Goal: Transaction & Acquisition: Book appointment/travel/reservation

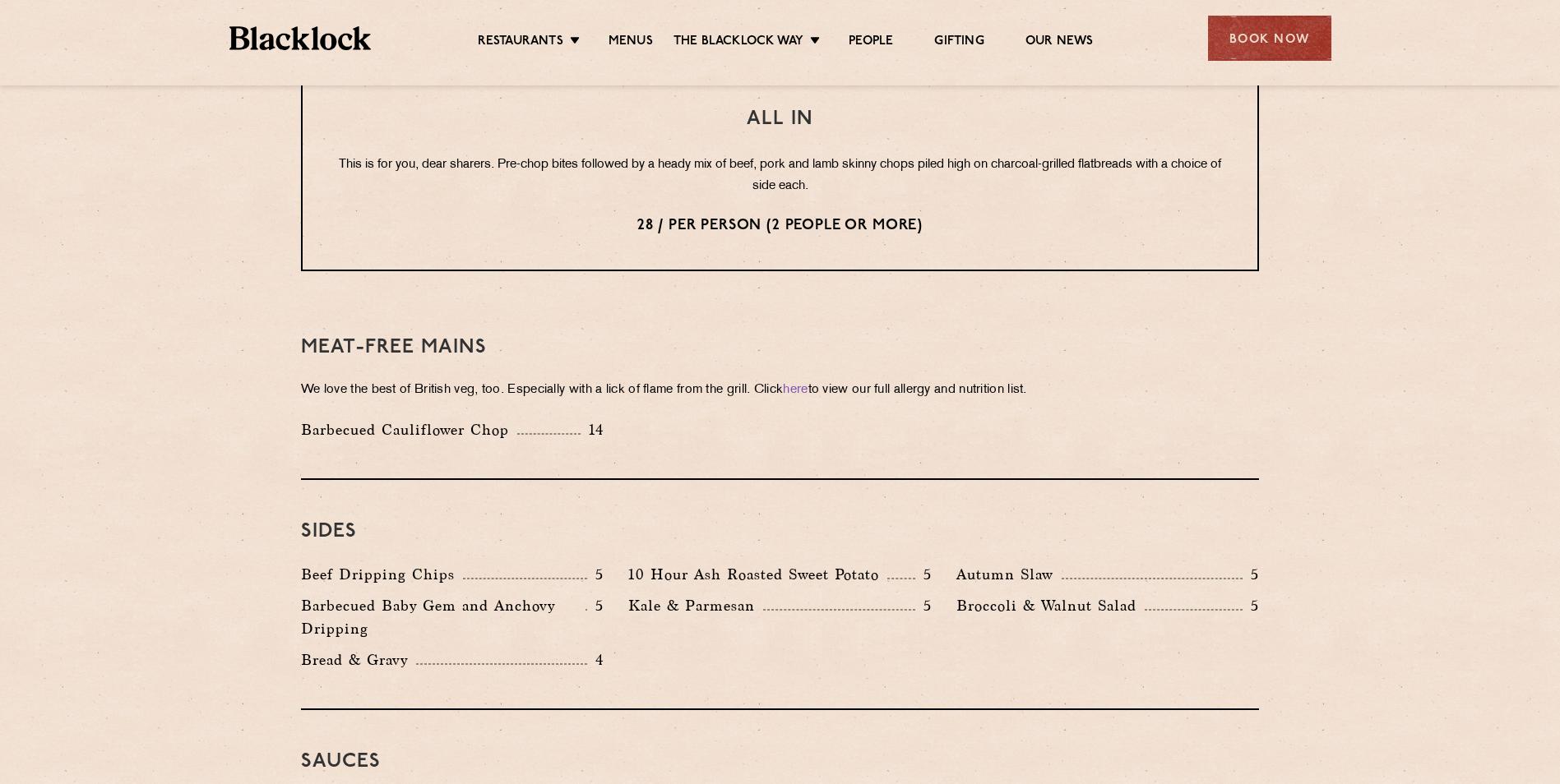
scroll to position [2055, 0]
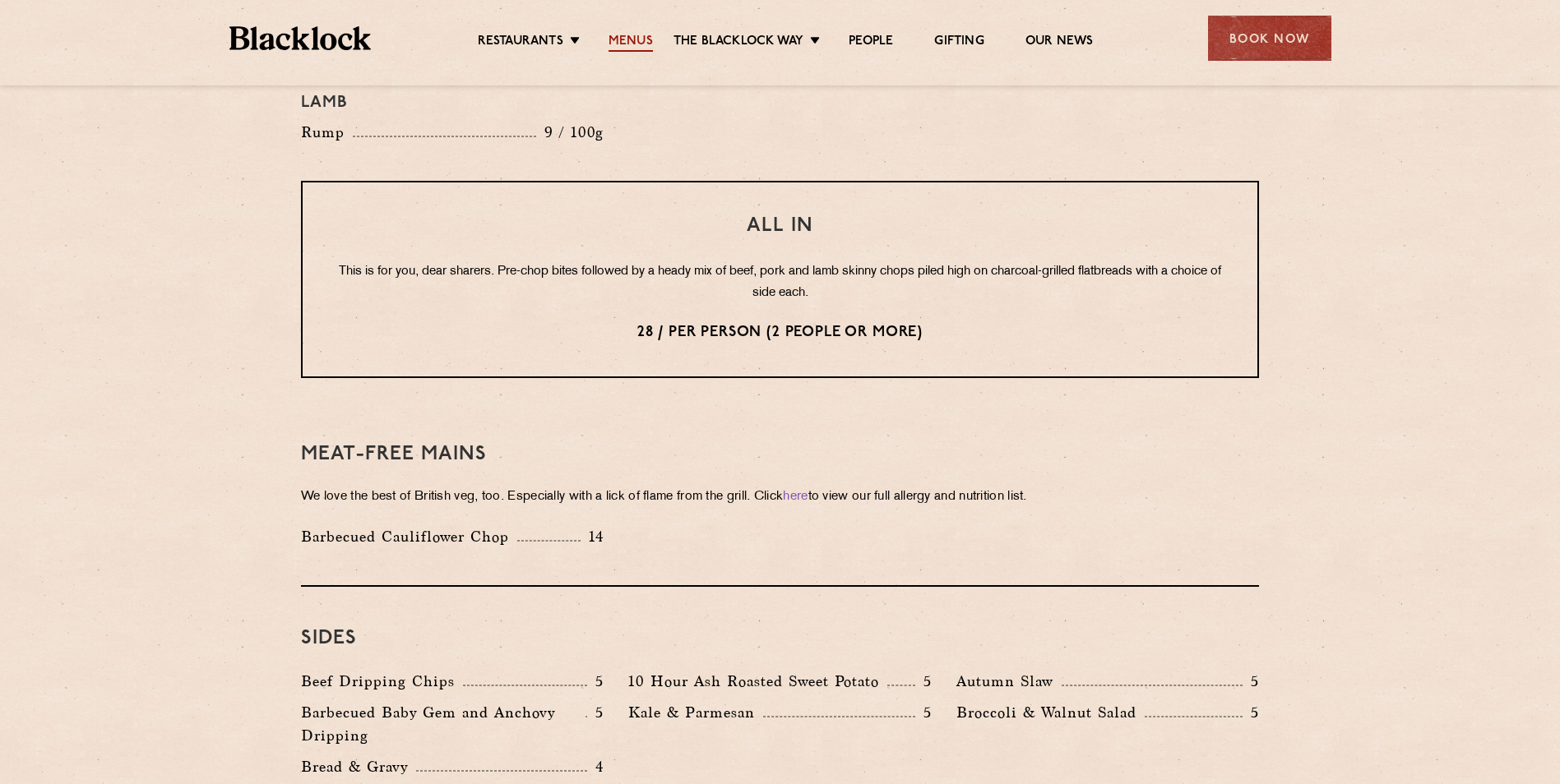
click at [623, 41] on link "Menus" at bounding box center [631, 43] width 44 height 18
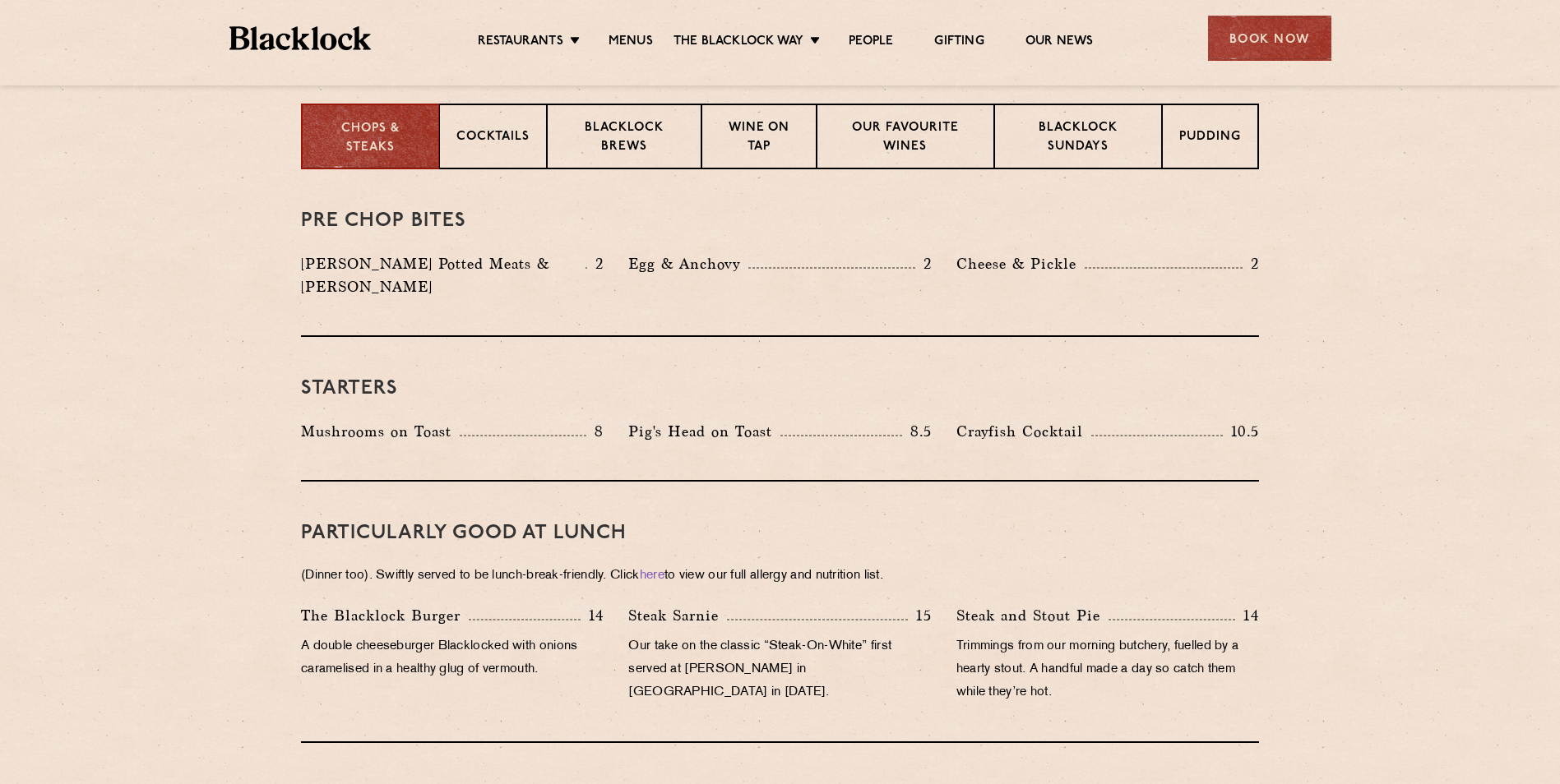
scroll to position [165, 0]
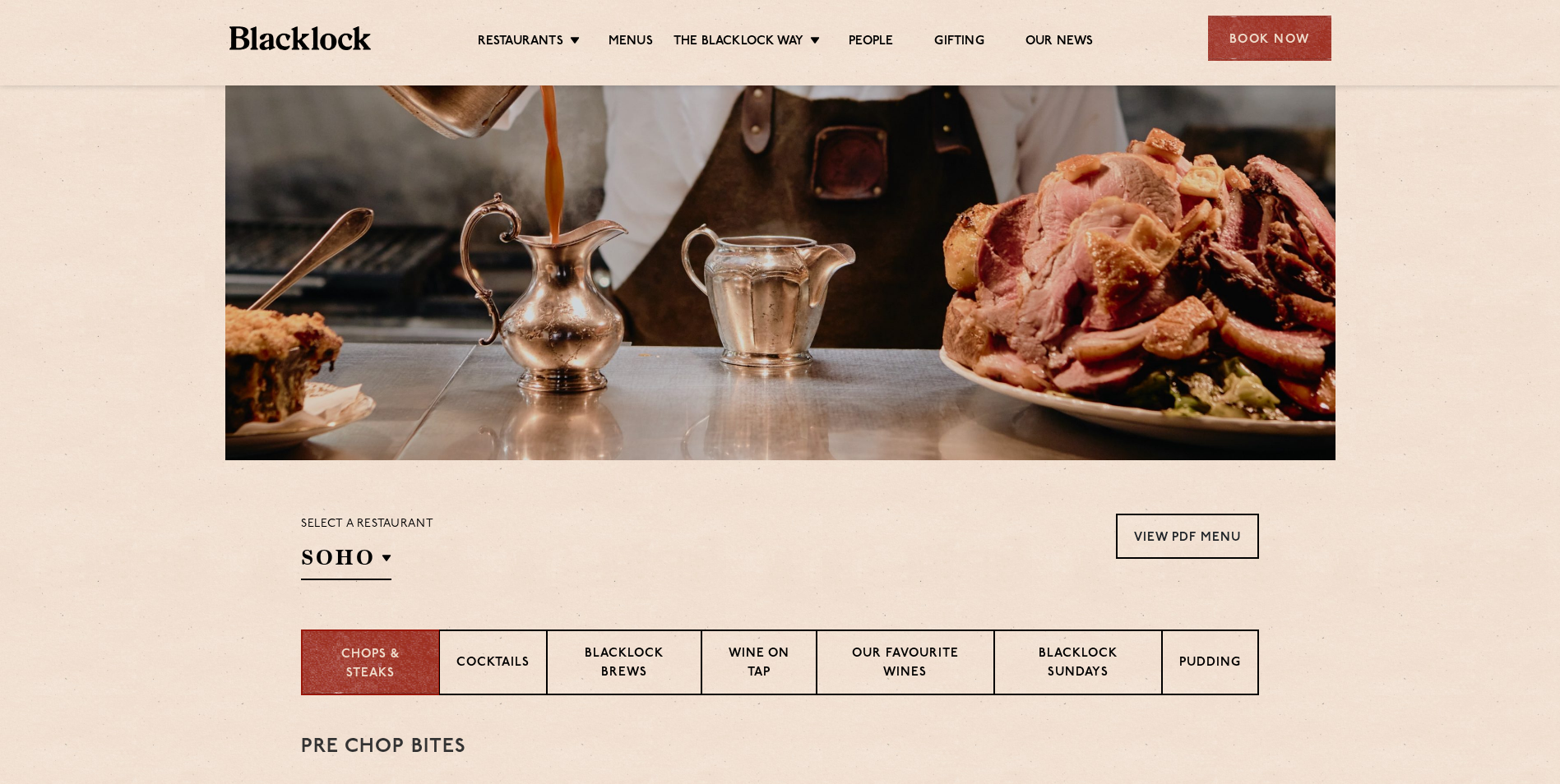
click at [320, 514] on div "Select a restaurant SOHO Soho Birmingham City Shoreditch Covent Garden Canary W…" at bounding box center [366, 547] width 132 height 67
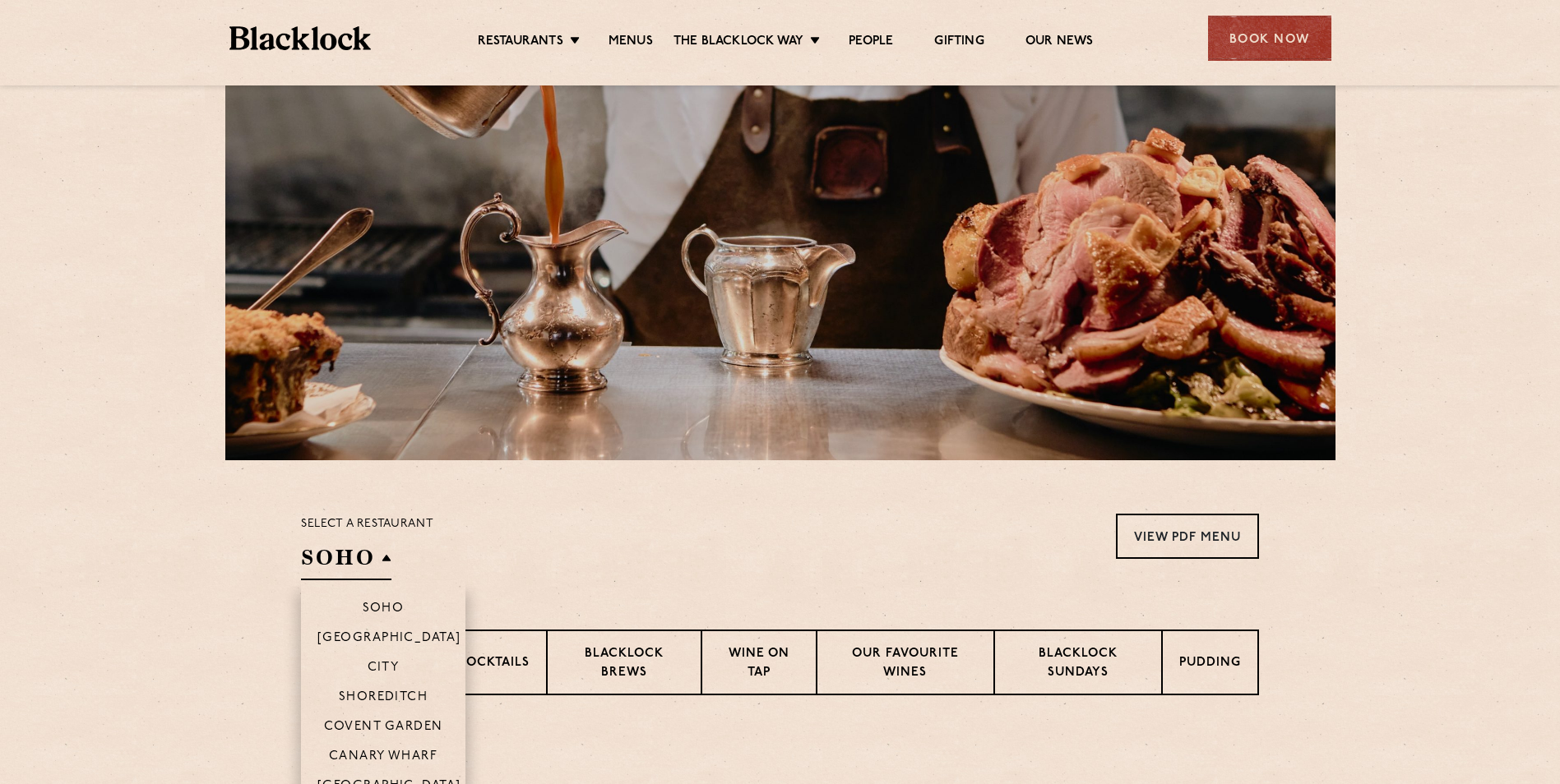
click at [318, 544] on h2 "SOHO" at bounding box center [346, 562] width 91 height 37
click at [372, 691] on p "Shoreditch" at bounding box center [383, 699] width 90 height 17
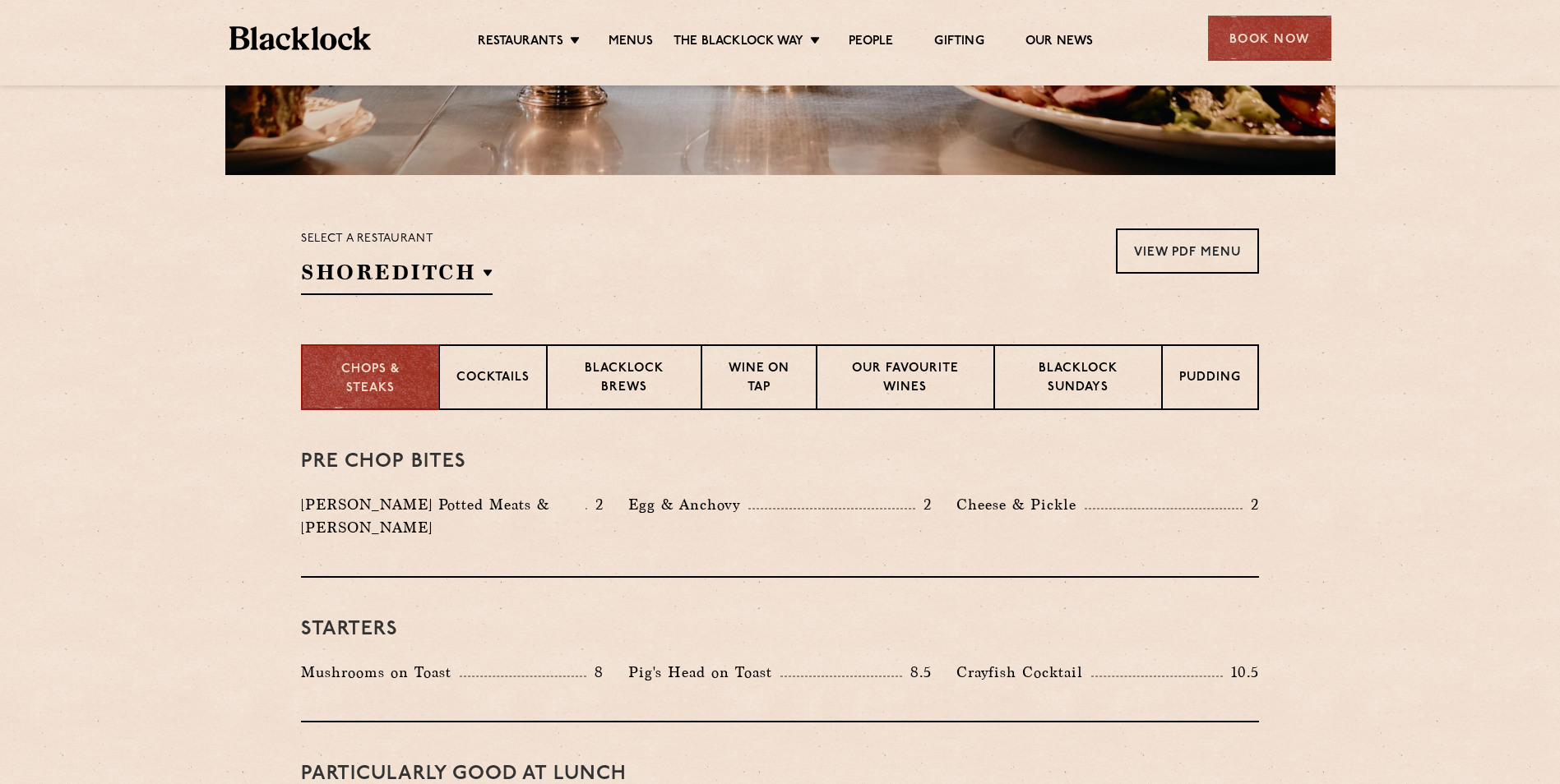
scroll to position [494, 0]
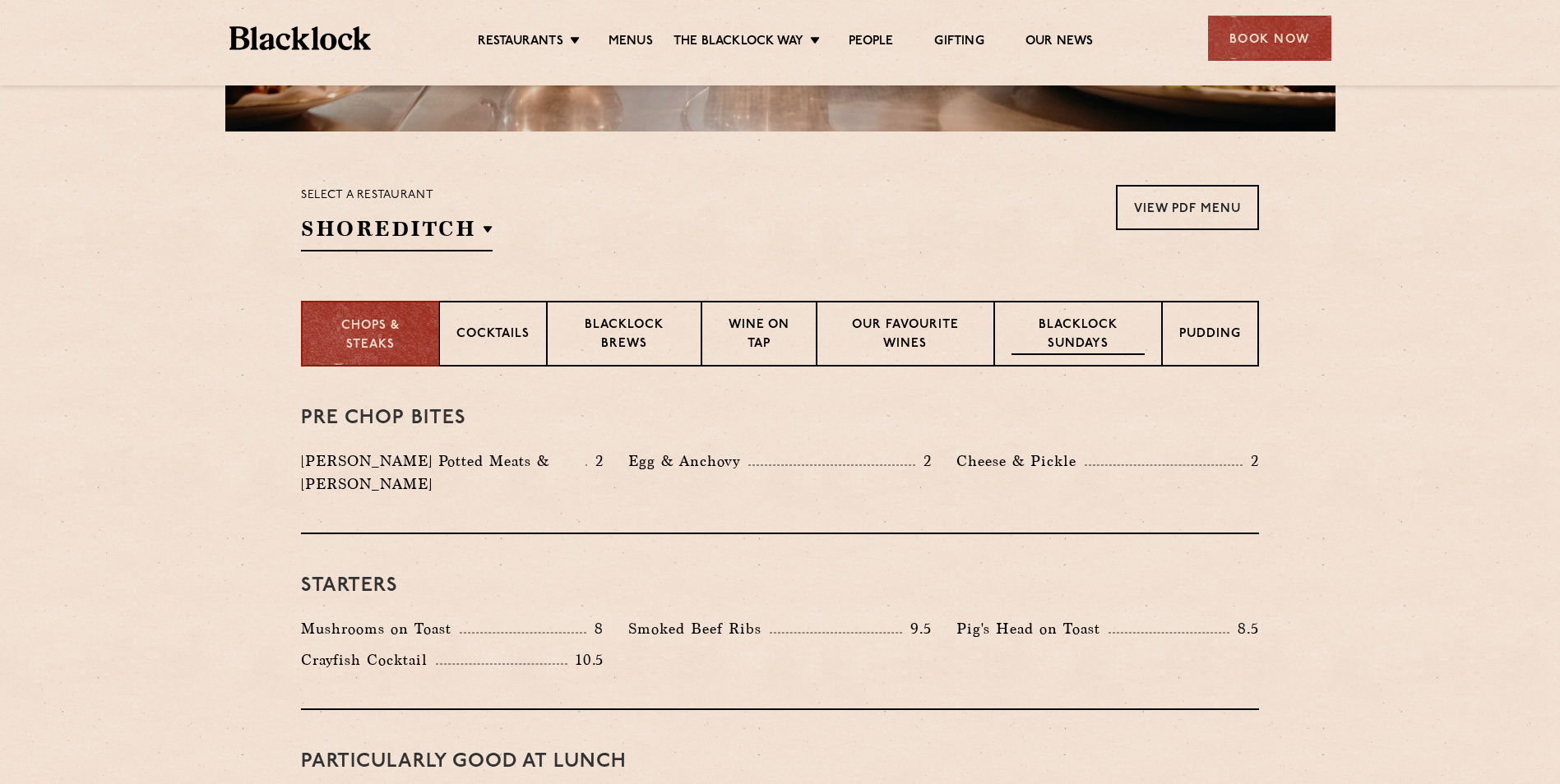
click at [1085, 316] on p "Blacklock Sundays" at bounding box center [1078, 336] width 133 height 39
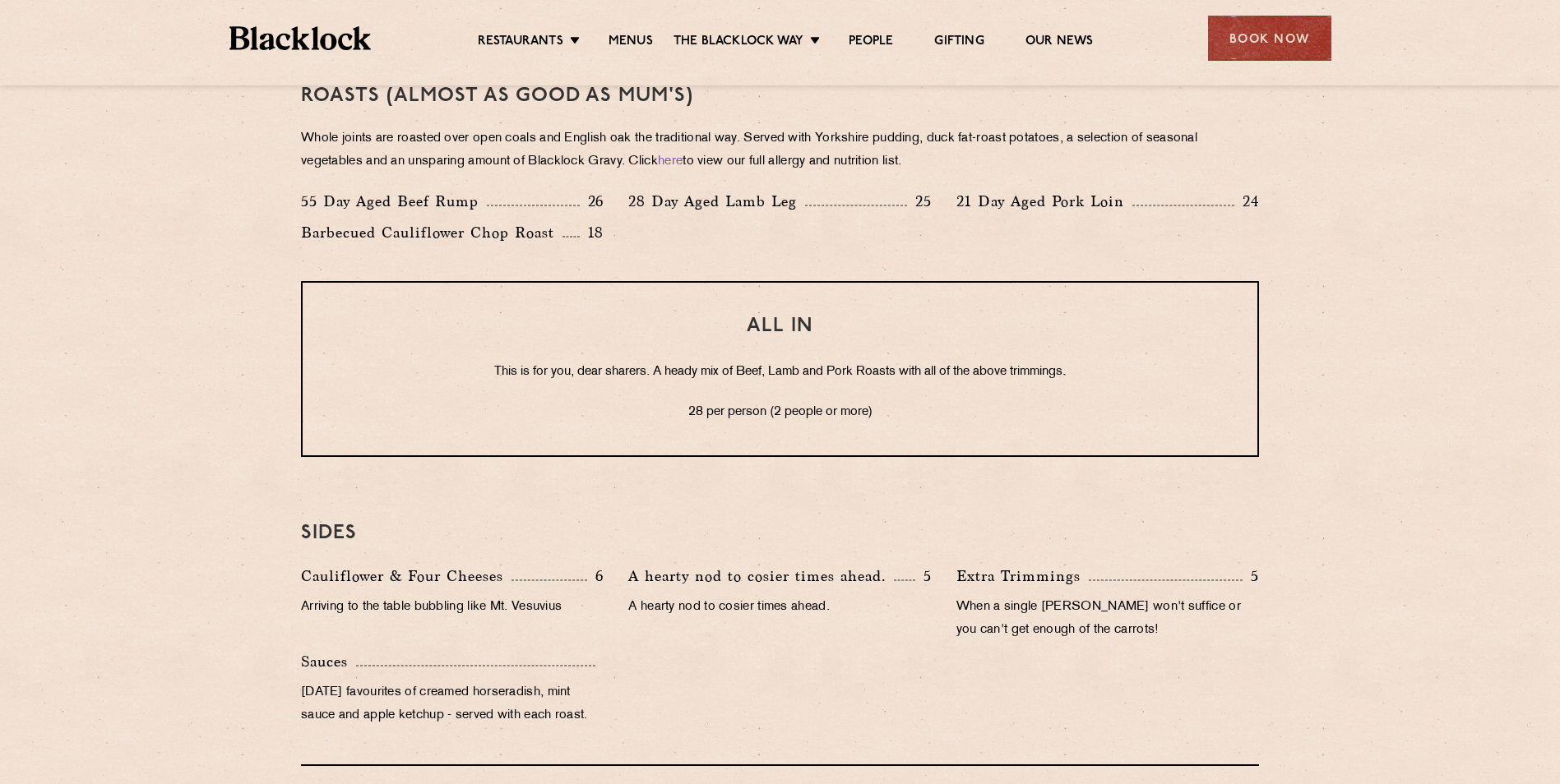
scroll to position [986, 0]
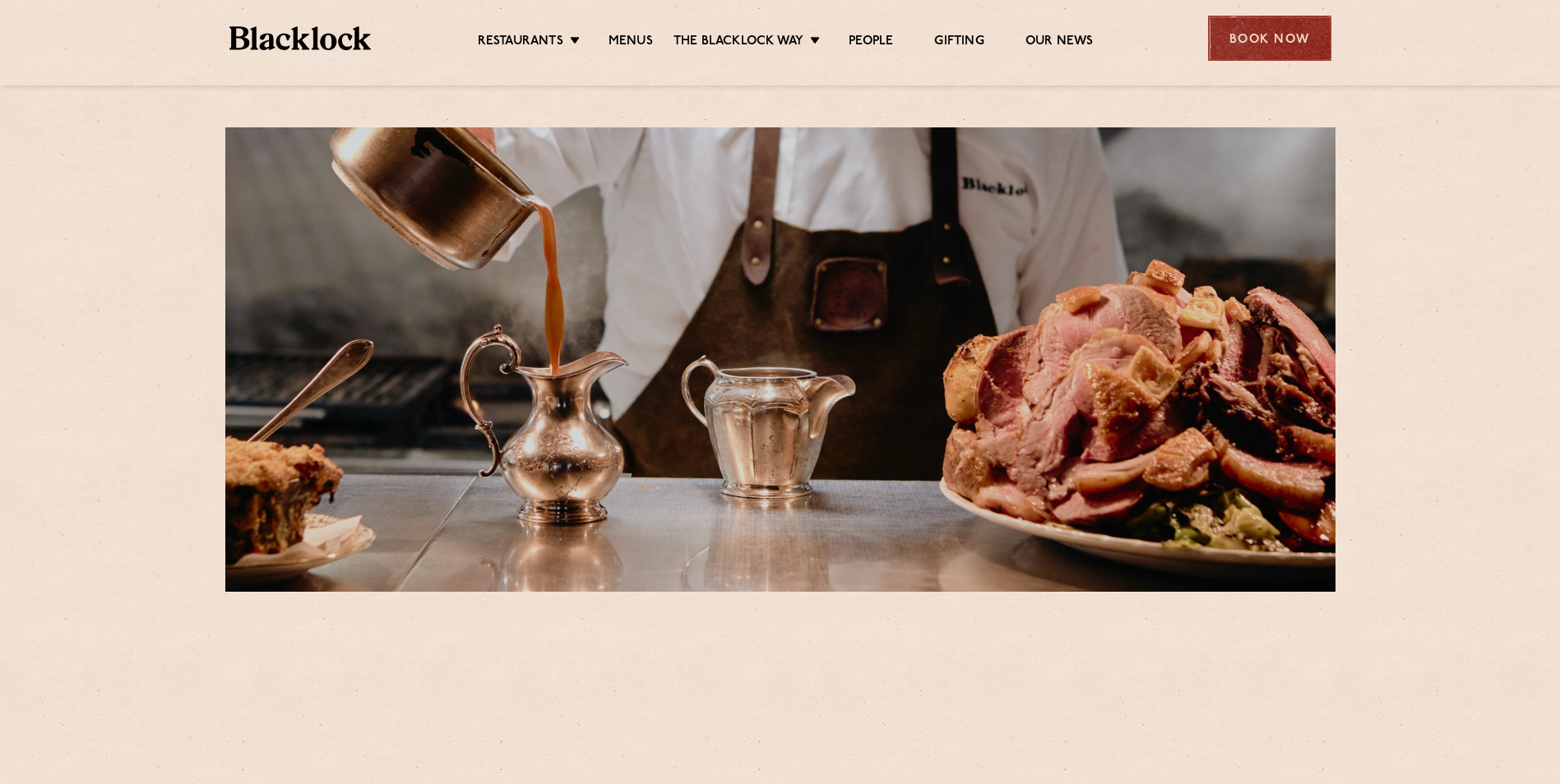
click at [1289, 47] on div "Book Now" at bounding box center [1269, 38] width 123 height 45
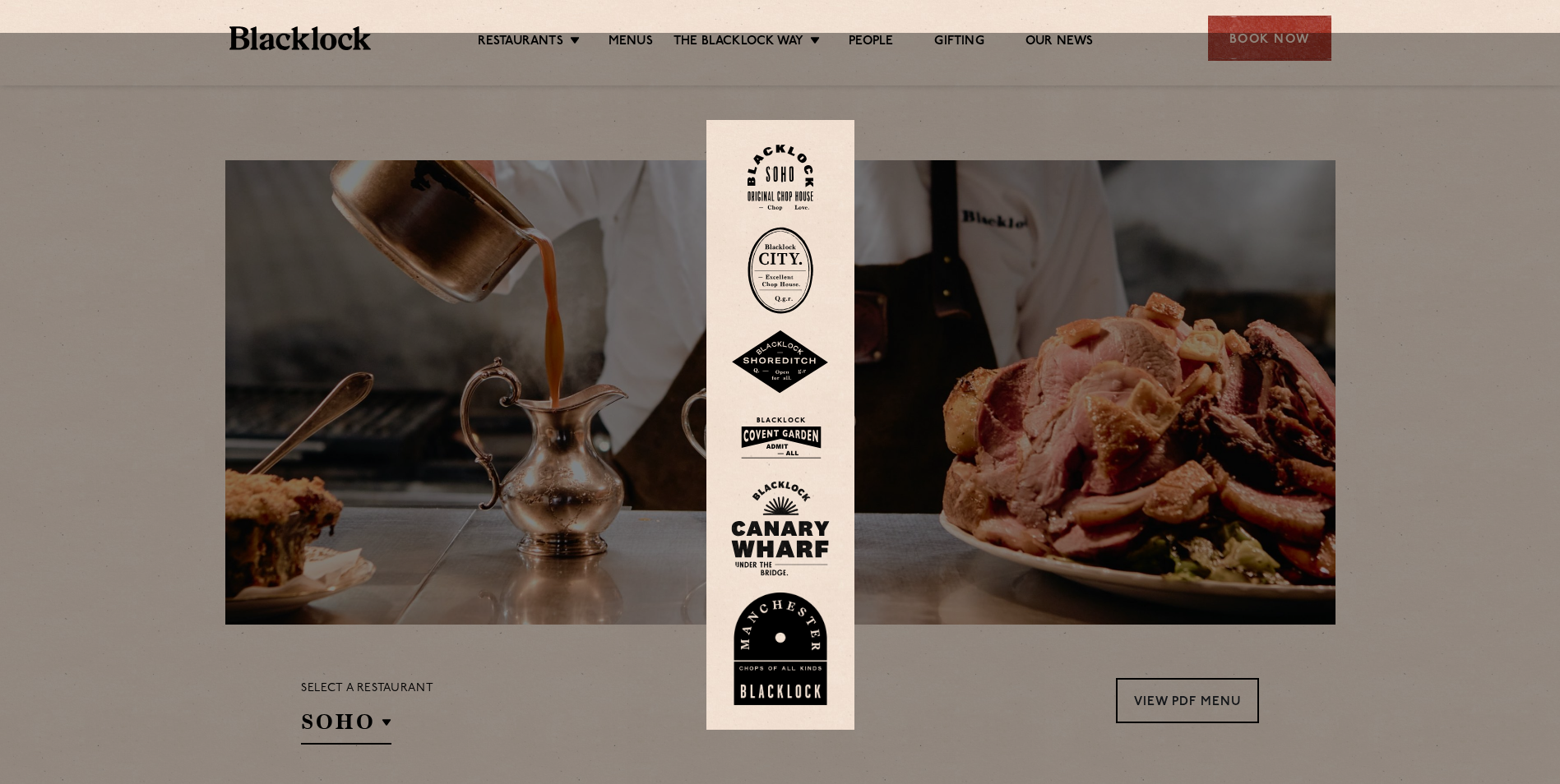
click at [1259, 33] on div at bounding box center [780, 425] width 1560 height 784
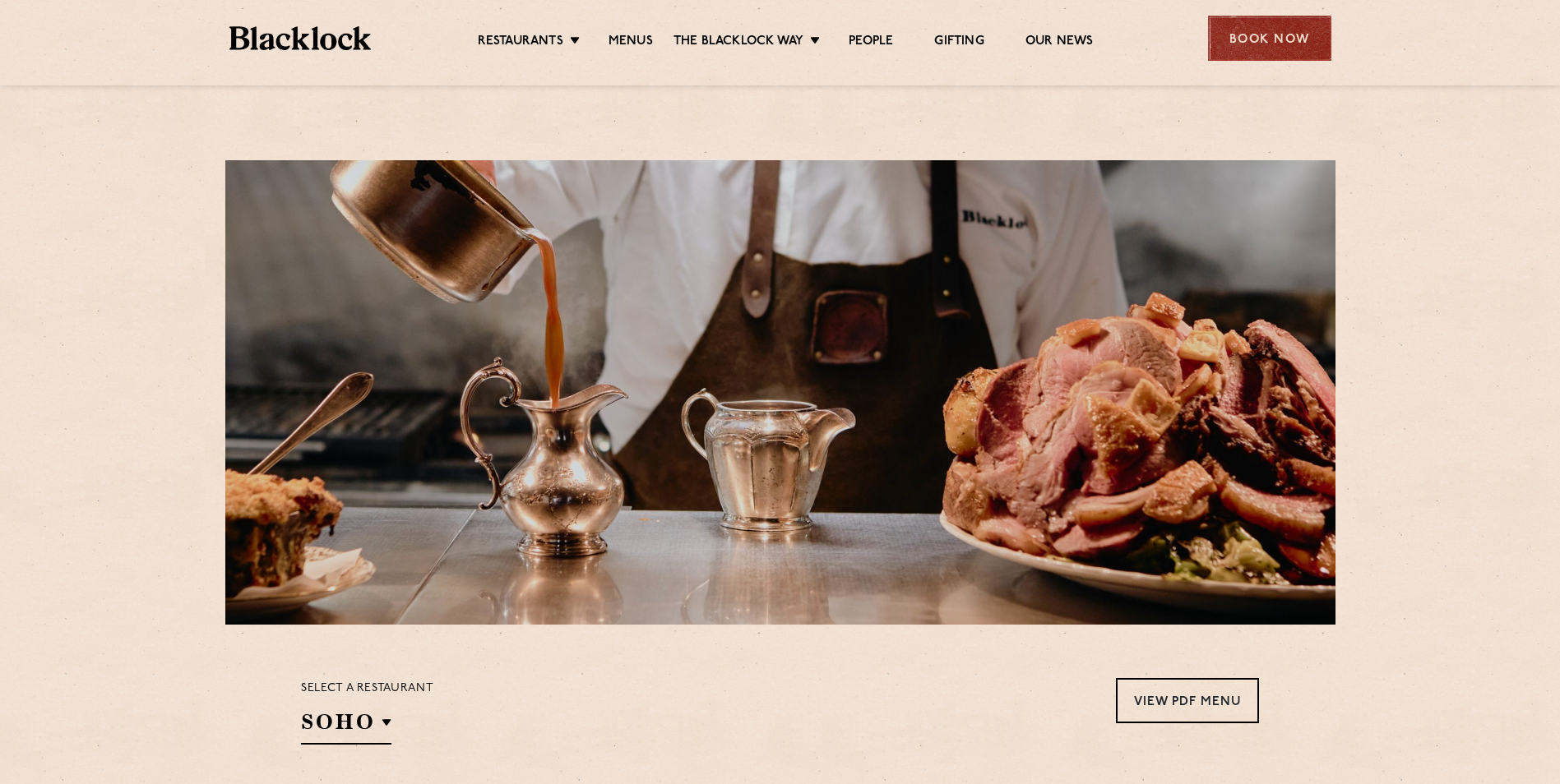
click at [1302, 40] on div "Book Now" at bounding box center [1269, 38] width 123 height 45
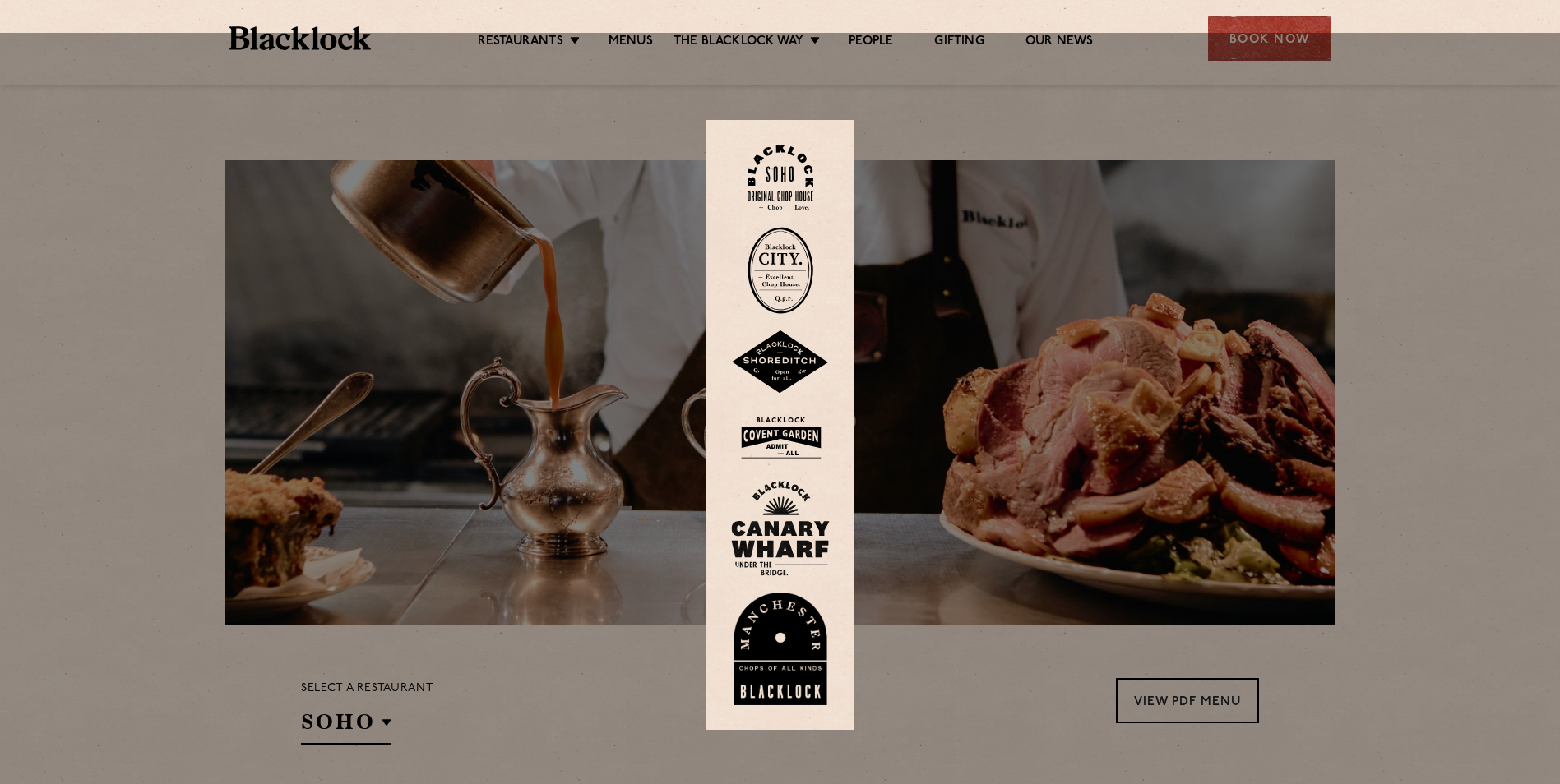
click at [788, 330] on img at bounding box center [780, 361] width 99 height 64
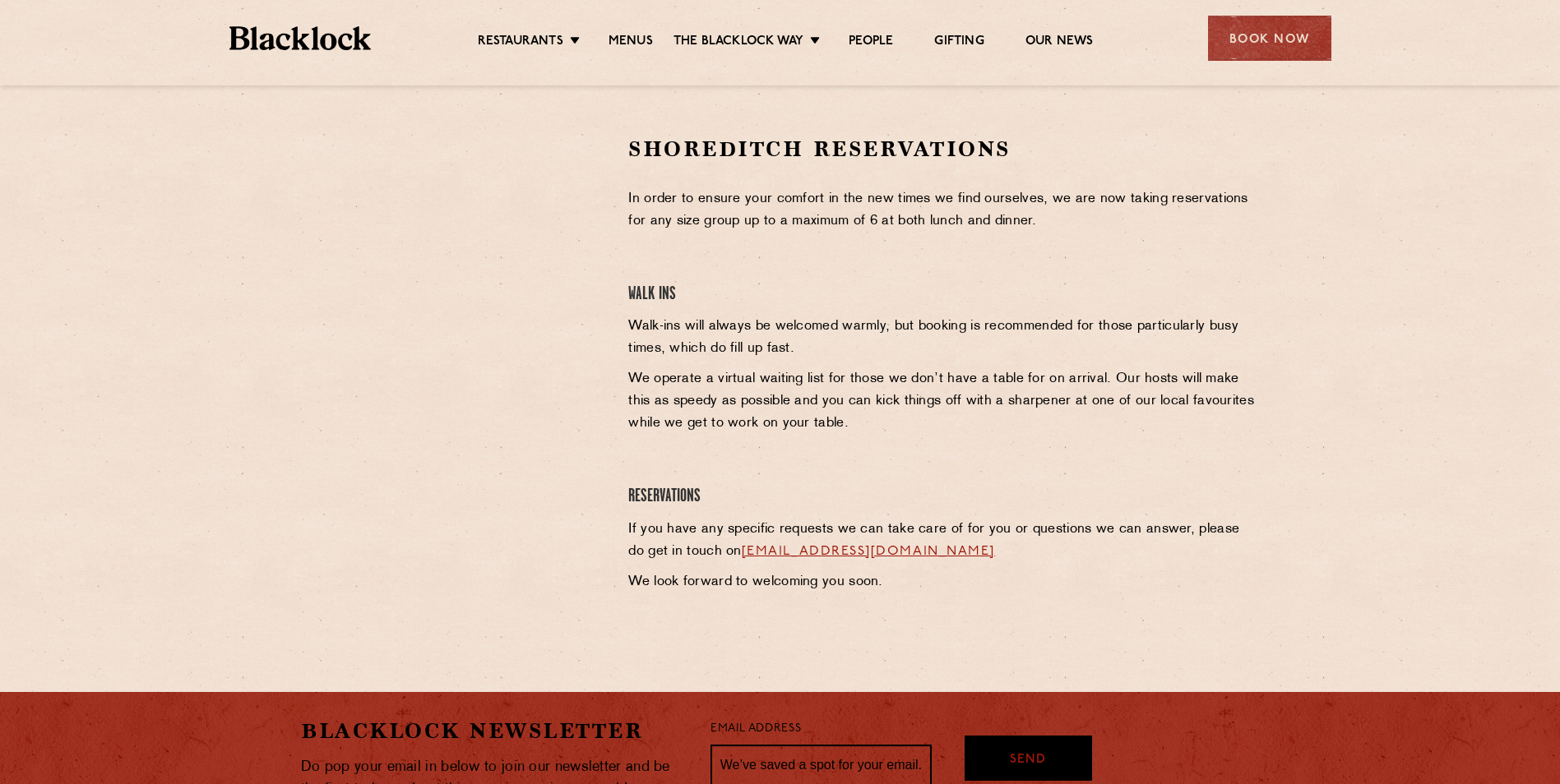
scroll to position [411, 0]
